Goal: Information Seeking & Learning: Learn about a topic

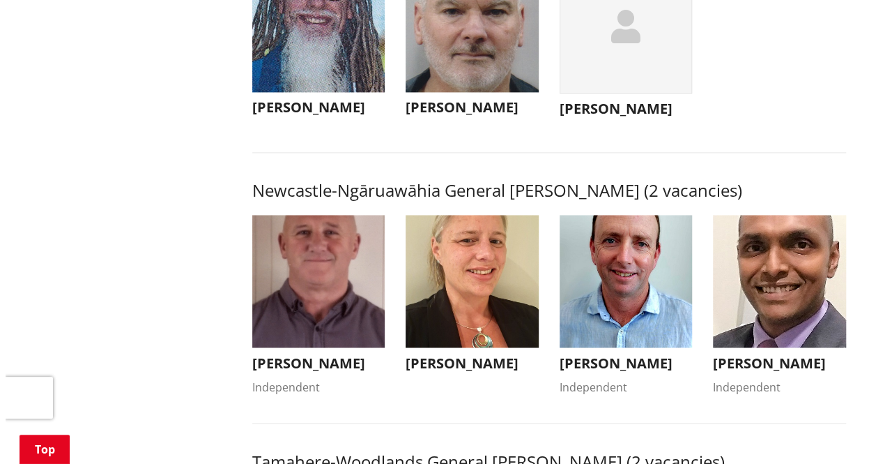
scroll to position [1038, 0]
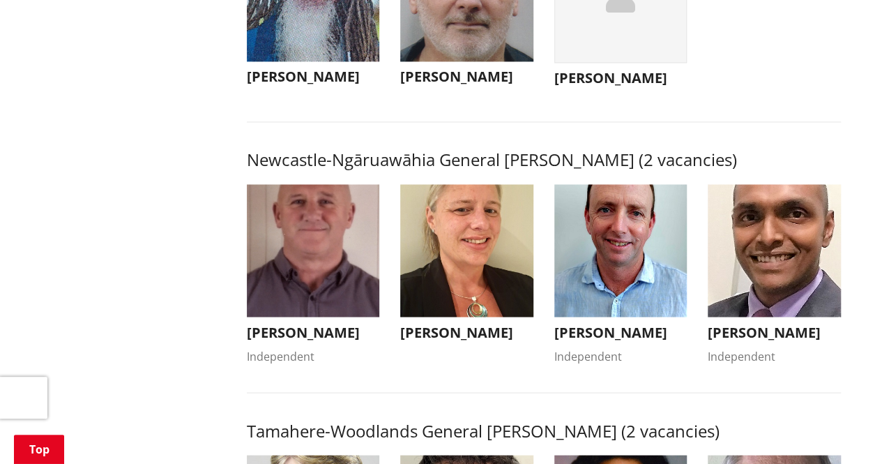
click at [478, 241] on img "button" at bounding box center [466, 250] width 133 height 133
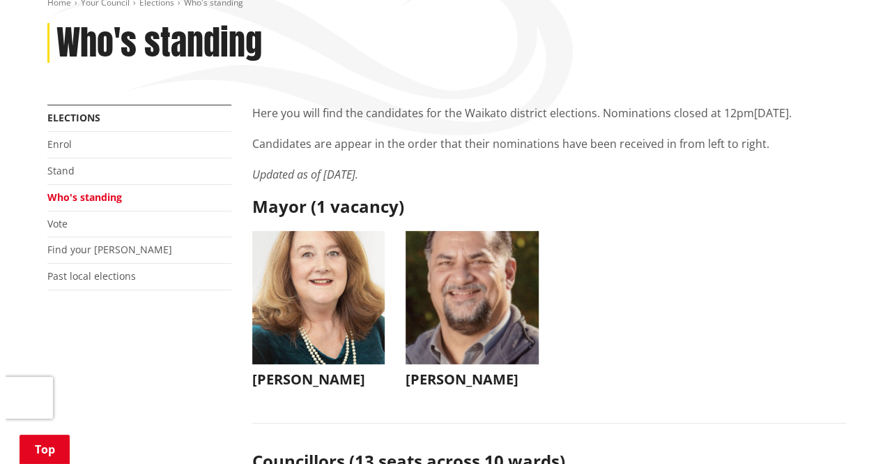
scroll to position [197, 0]
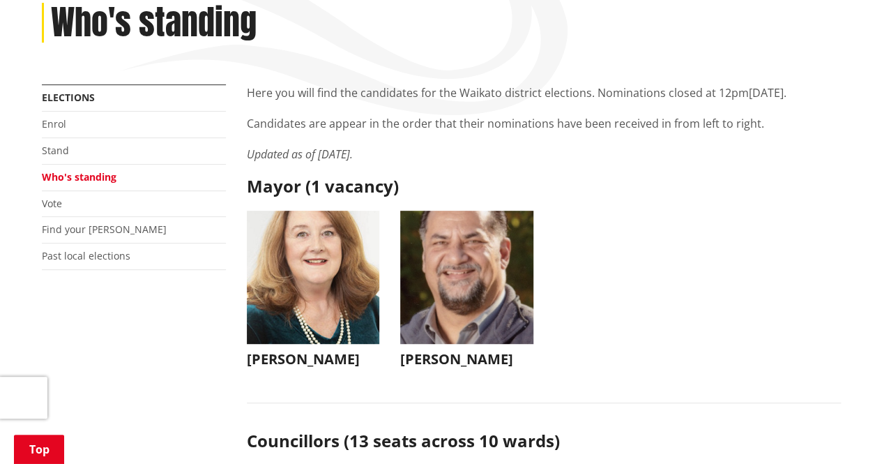
click at [287, 306] on img "button" at bounding box center [313, 277] width 133 height 133
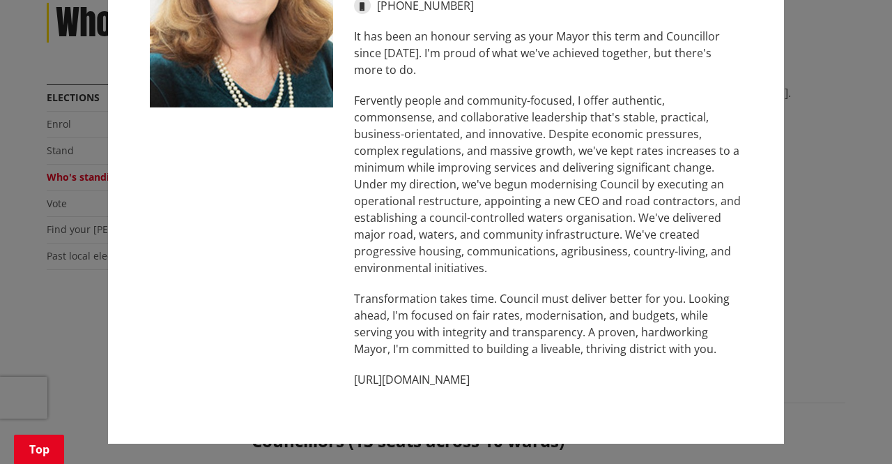
scroll to position [0, 0]
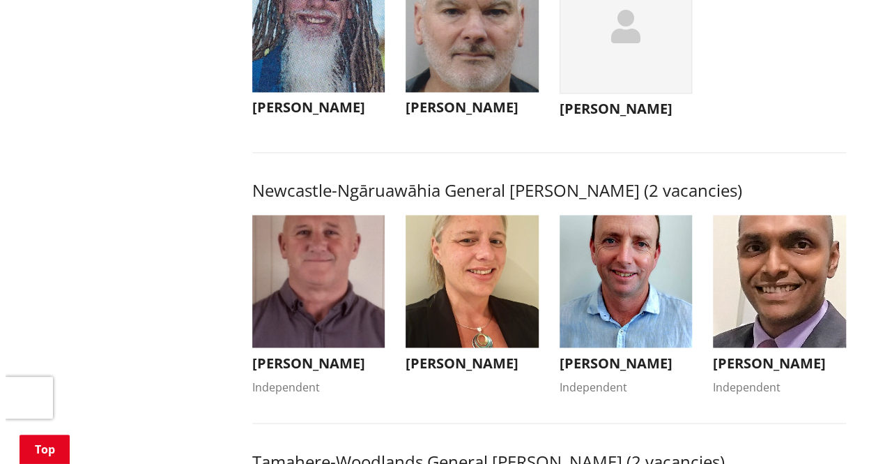
scroll to position [1018, 0]
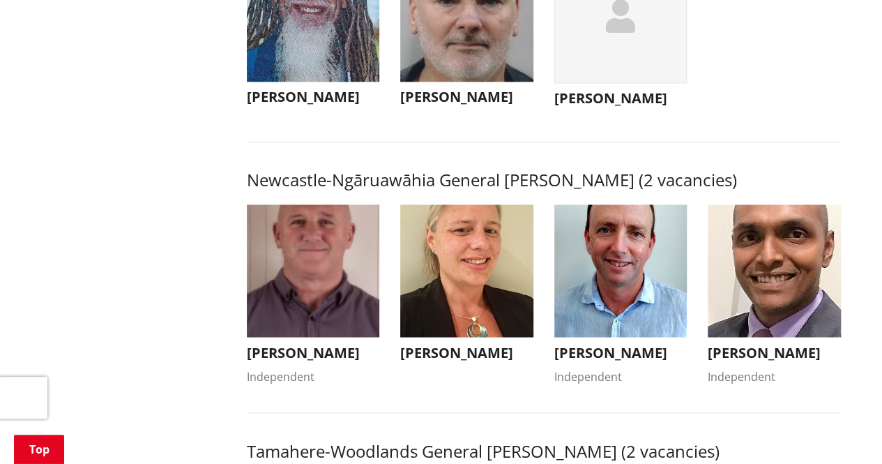
click at [311, 302] on img "button" at bounding box center [313, 270] width 133 height 133
